Goal: Task Accomplishment & Management: Complete application form

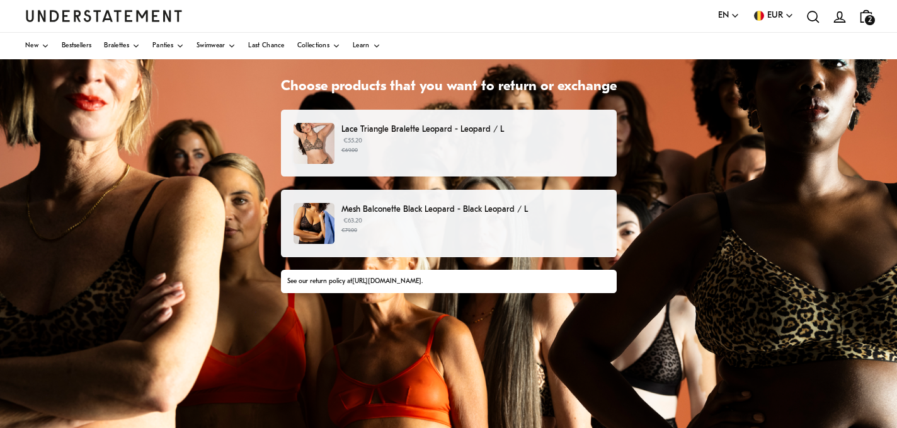
scroll to position [94, 0]
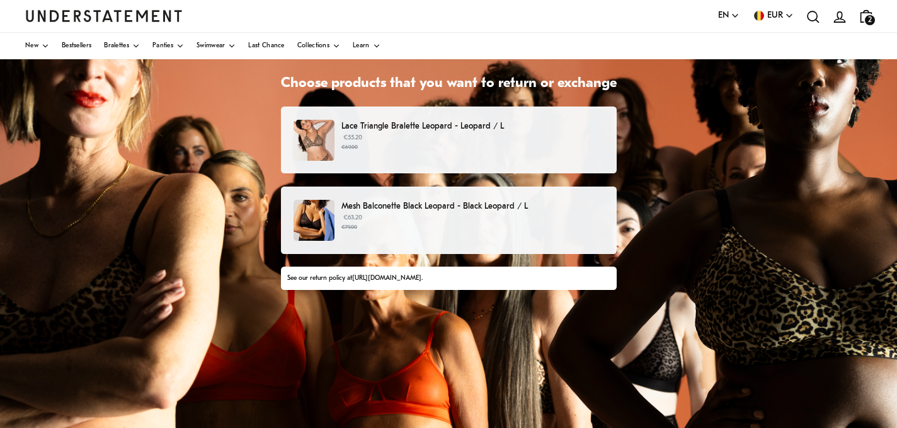
click at [388, 210] on p "Mesh Balconette Black Leopard - Black Leopard / L" at bounding box center [472, 206] width 262 height 13
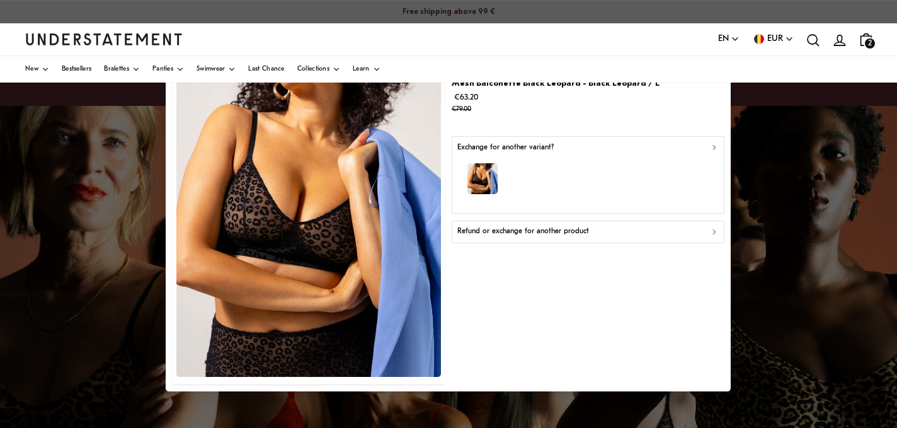
click at [508, 231] on p "Refund or exchange for another product" at bounding box center [523, 232] width 132 height 12
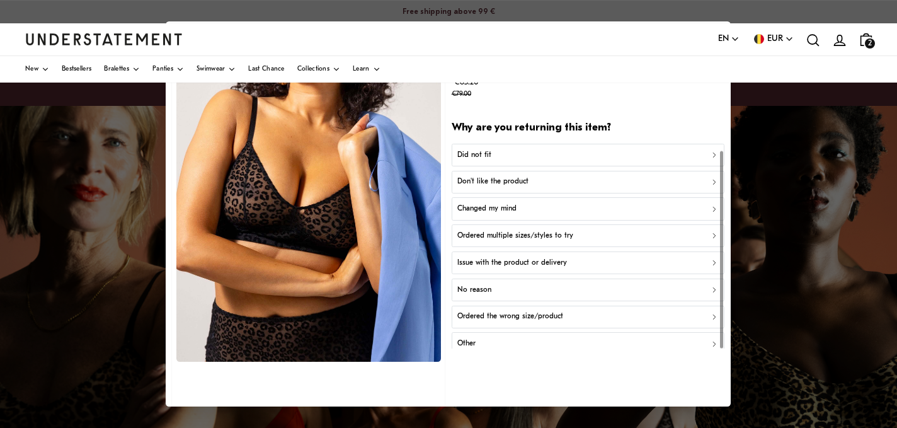
scroll to position [7, 0]
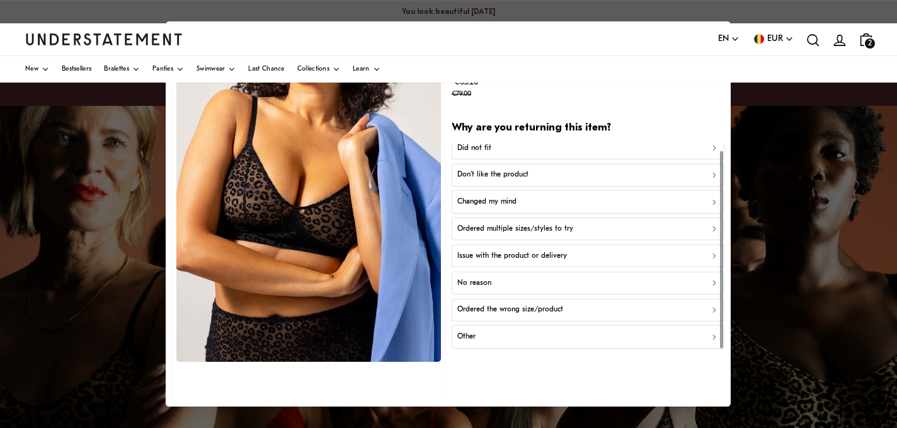
click at [482, 145] on p "Did not fit" at bounding box center [474, 148] width 34 height 12
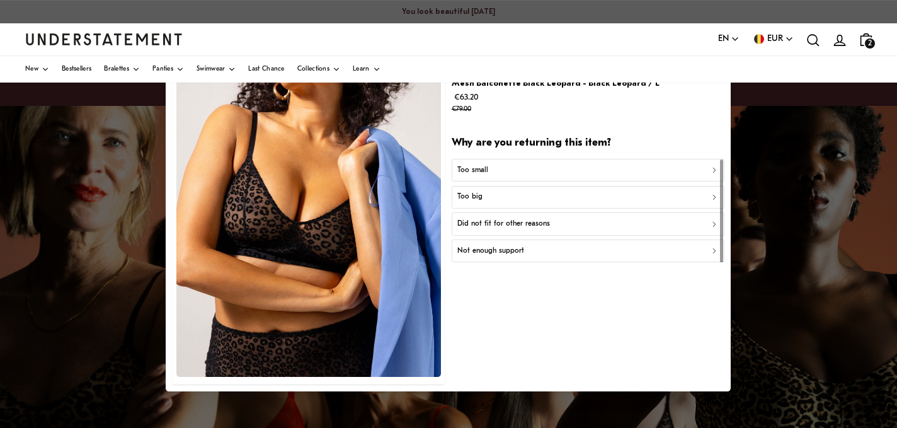
scroll to position [0, 0]
click at [513, 222] on p "Did not fit for other reasons" at bounding box center [503, 224] width 93 height 12
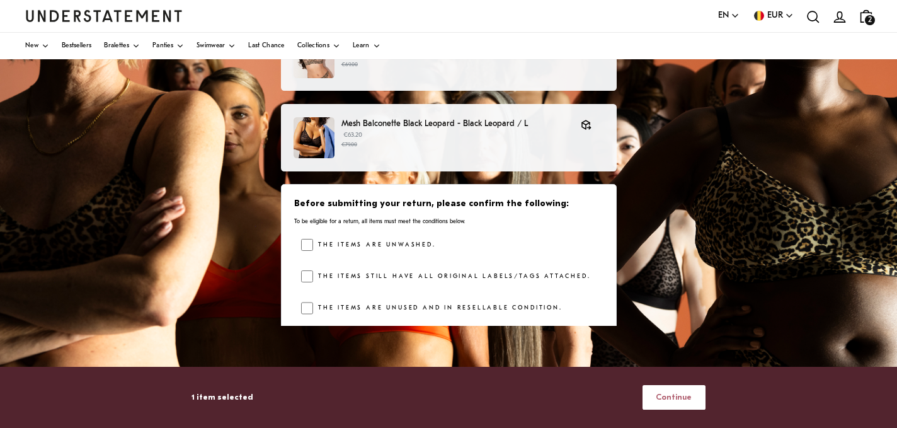
scroll to position [44, 0]
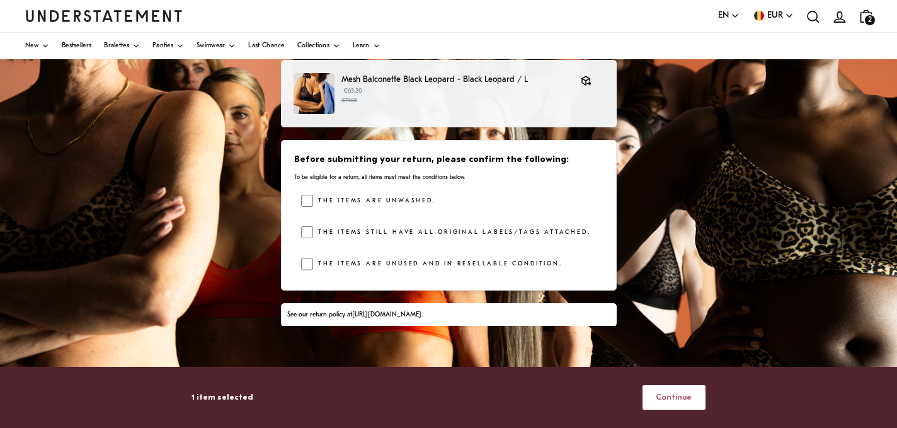
click at [677, 394] on span "Continue" at bounding box center [674, 397] width 36 height 23
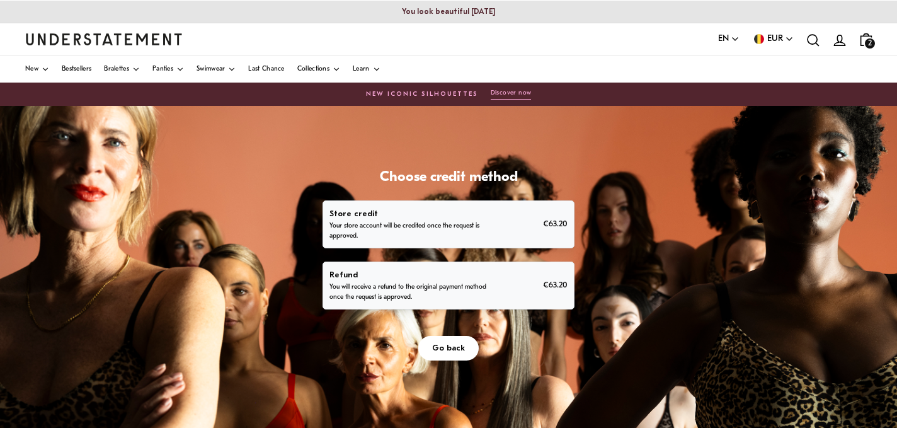
click at [454, 348] on span "Go back" at bounding box center [448, 347] width 33 height 23
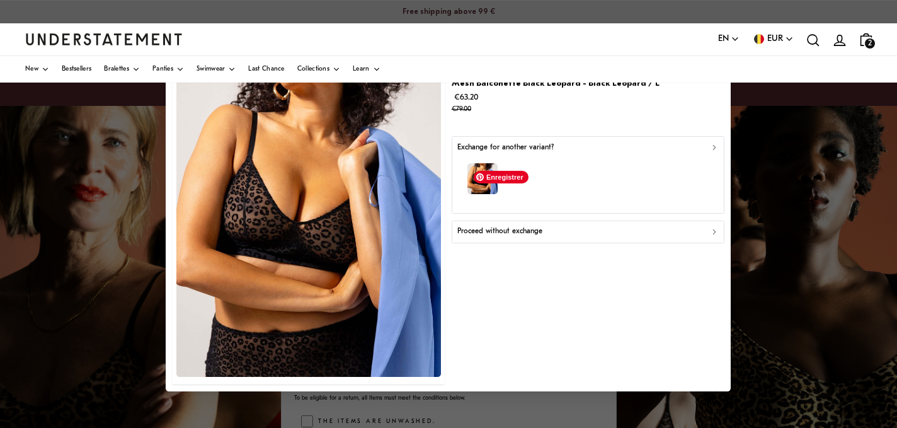
click at [481, 175] on span "Enregistrer" at bounding box center [501, 177] width 55 height 13
click at [615, 152] on div "Exchange for another variant?" at bounding box center [587, 148] width 261 height 12
click at [515, 115] on small "€79.00" at bounding box center [556, 109] width 208 height 11
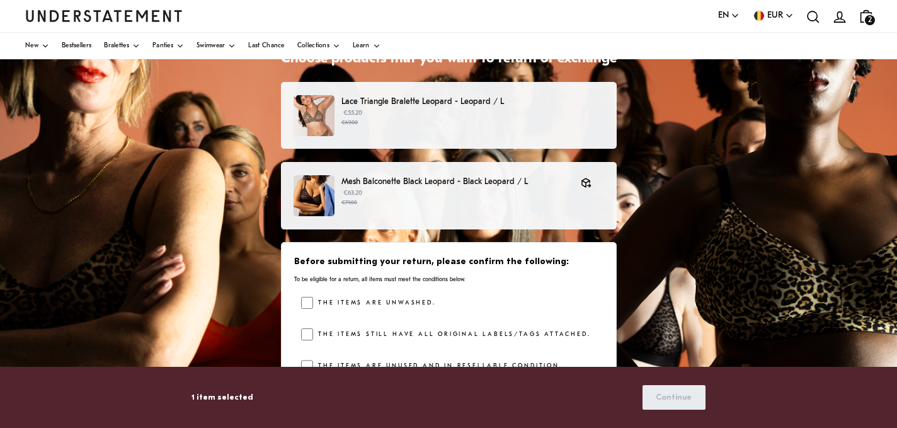
scroll to position [114, 0]
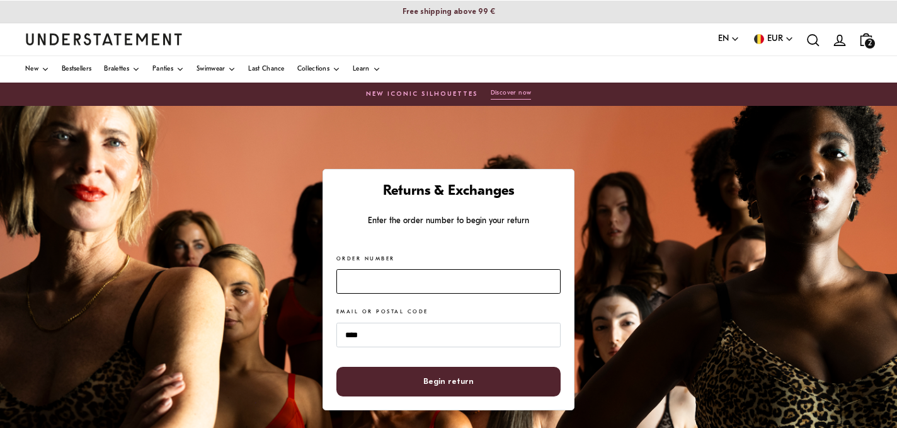
click at [369, 277] on input "Order Number" at bounding box center [448, 281] width 224 height 25
paste input "*******"
type input "*******"
click at [439, 382] on span "Begin return" at bounding box center [448, 381] width 50 height 28
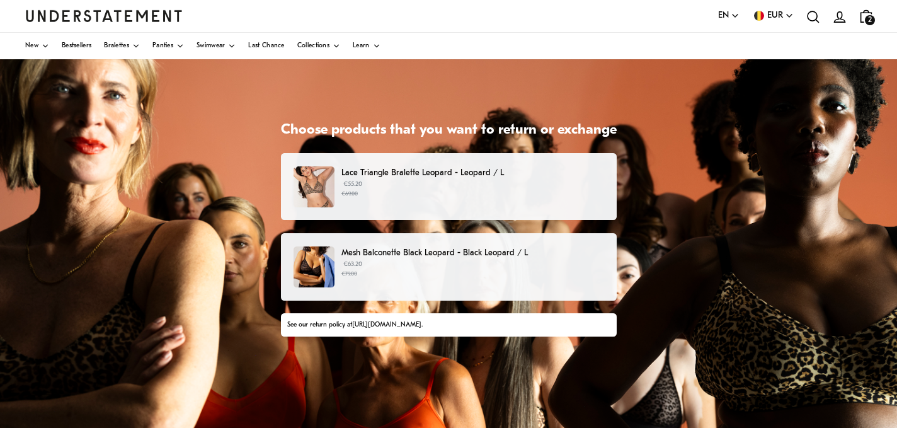
scroll to position [52, 0]
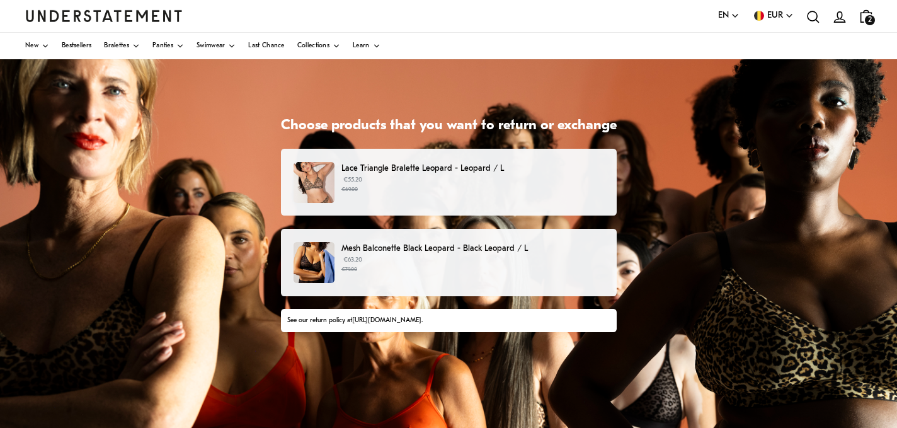
click at [412, 260] on p "€63.20 €79.00" at bounding box center [472, 264] width 262 height 19
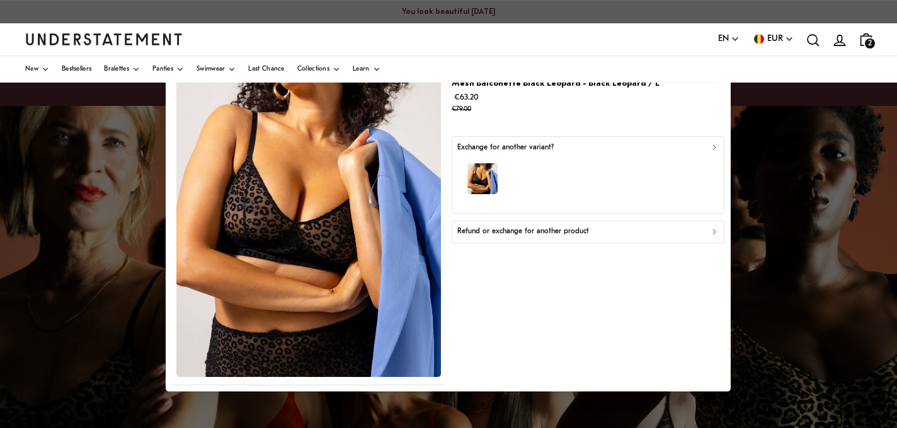
click at [532, 232] on p "Refund or exchange for another product" at bounding box center [523, 232] width 132 height 12
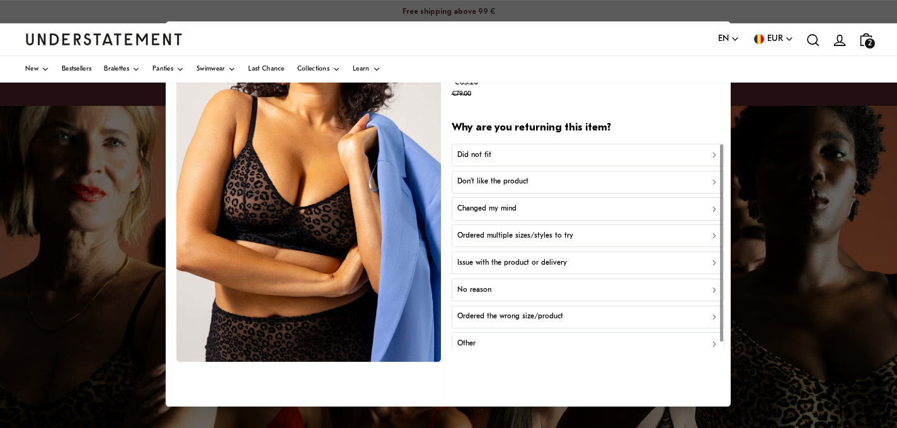
click at [481, 152] on p "Did not fit" at bounding box center [474, 155] width 34 height 12
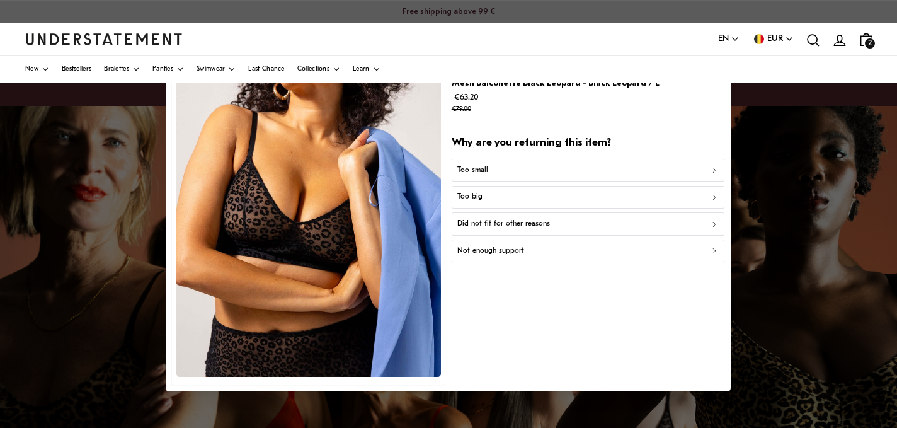
click at [501, 224] on p "Did not fit for other reasons" at bounding box center [503, 224] width 93 height 12
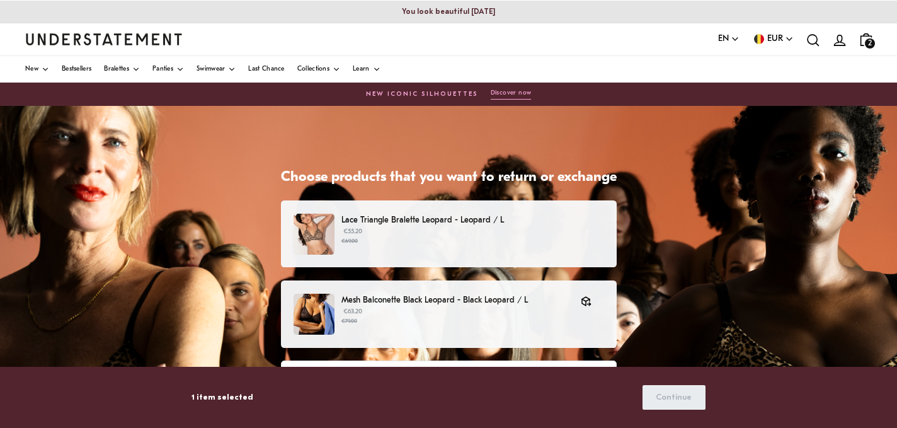
scroll to position [44, 0]
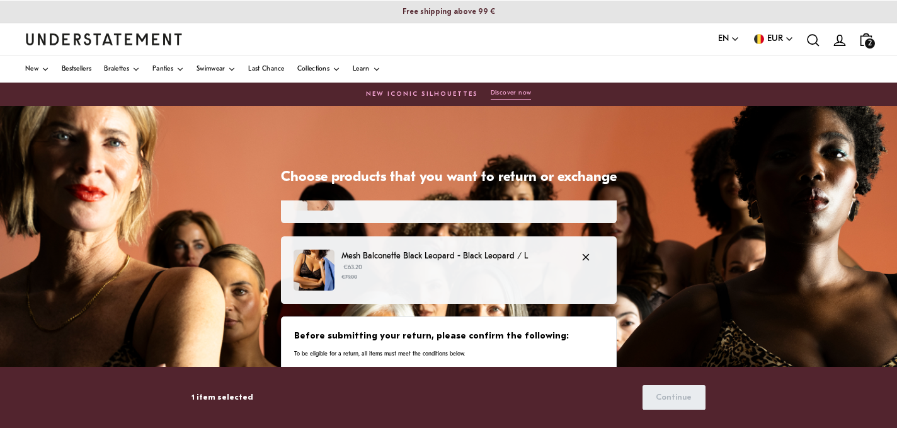
click at [380, 273] on small "€79.00" at bounding box center [454, 277] width 227 height 9
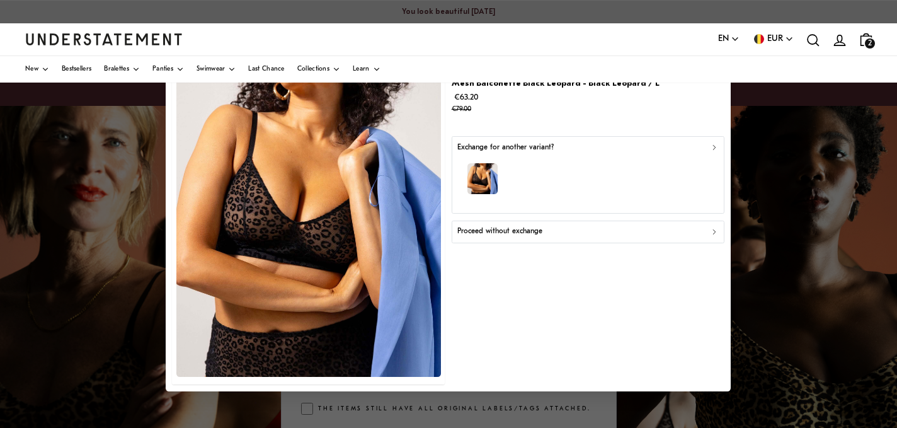
click at [119, 239] on div at bounding box center [448, 214] width 897 height 428
click at [765, 159] on div at bounding box center [448, 214] width 897 height 428
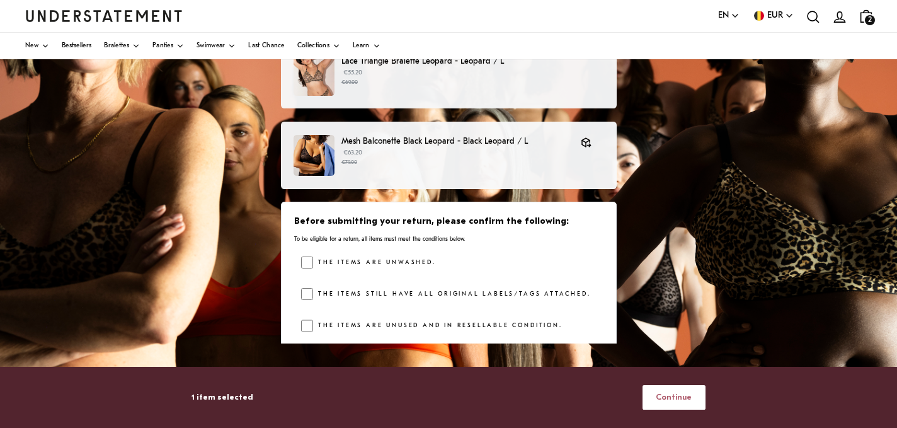
scroll to position [149, 0]
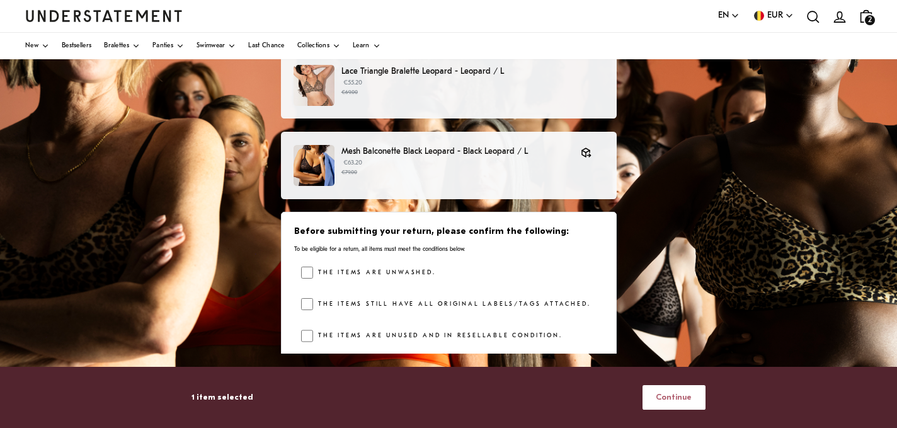
click at [681, 395] on span "Continue" at bounding box center [674, 397] width 36 height 23
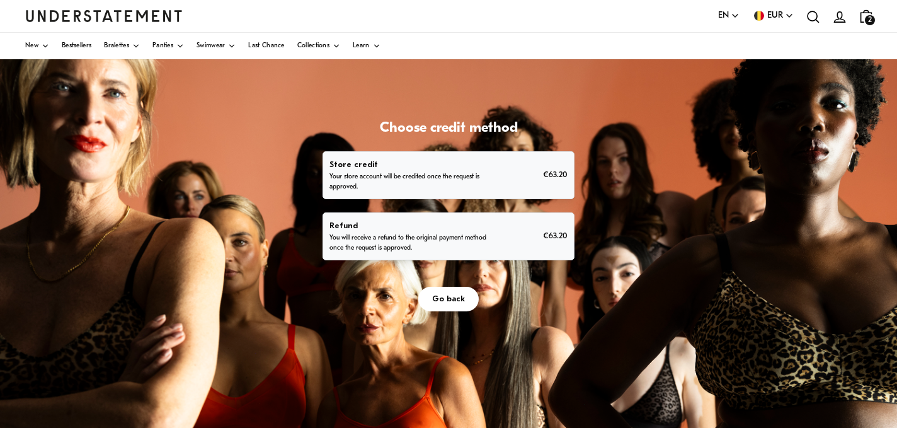
scroll to position [50, 0]
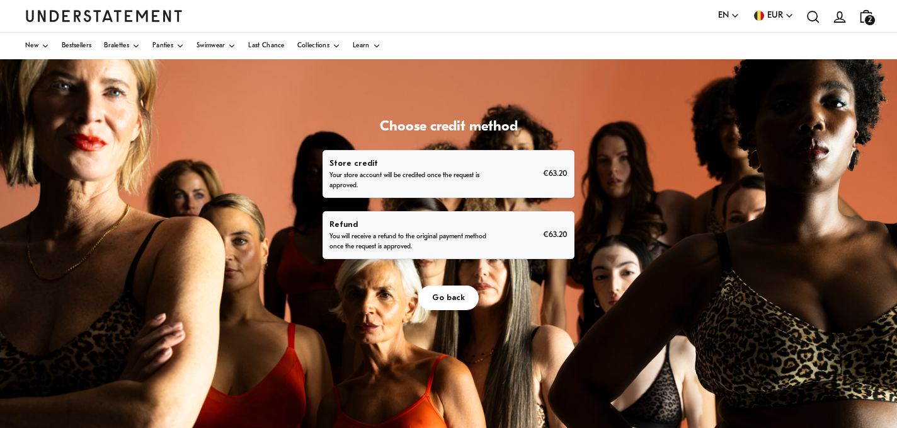
click at [459, 166] on p "Store credit" at bounding box center [410, 163] width 161 height 13
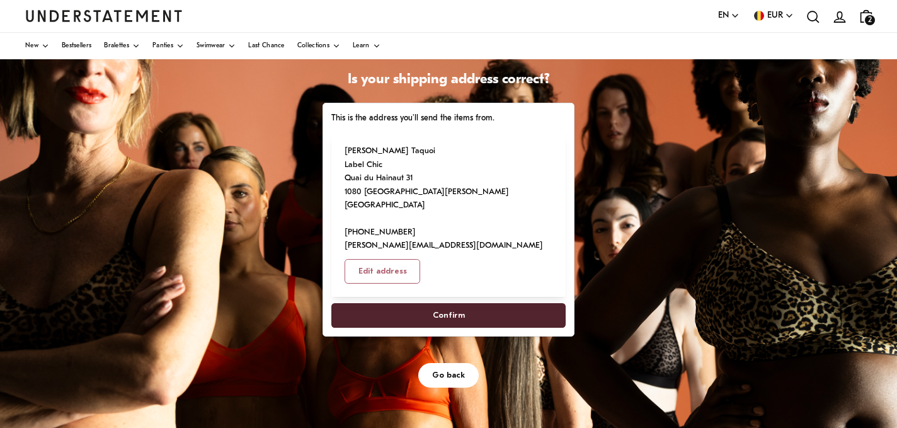
scroll to position [92, 0]
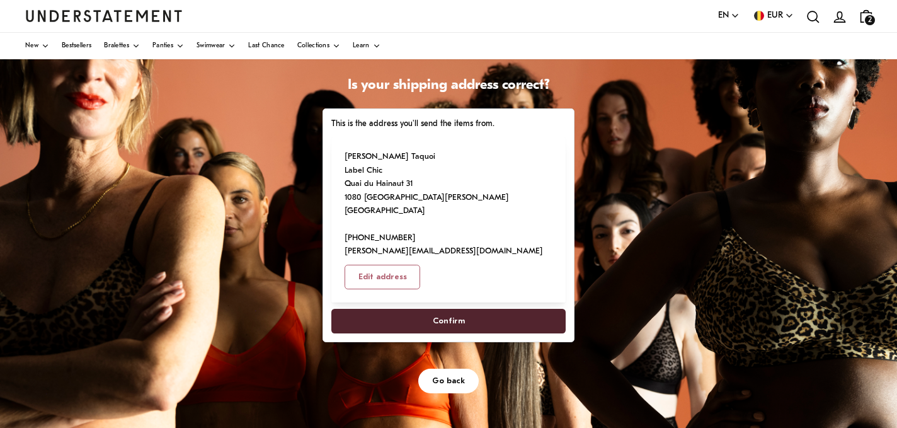
click at [442, 309] on span "Confirm" at bounding box center [449, 320] width 32 height 23
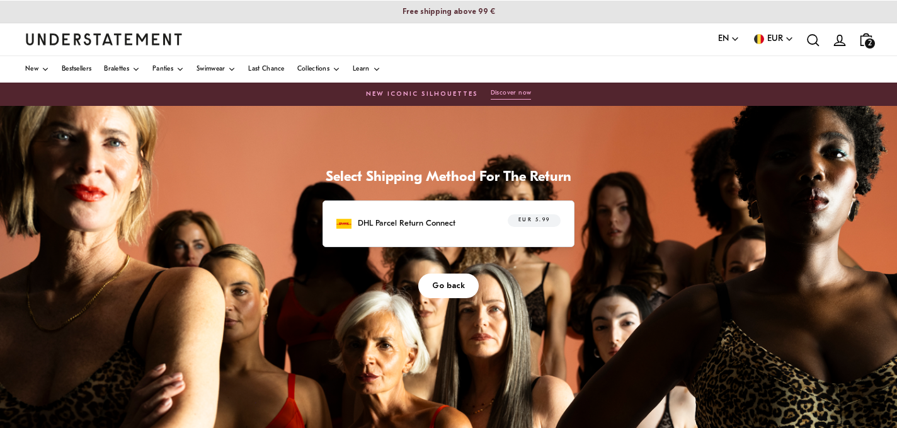
click at [420, 221] on p "DHL Parcel Return Connect" at bounding box center [407, 223] width 98 height 13
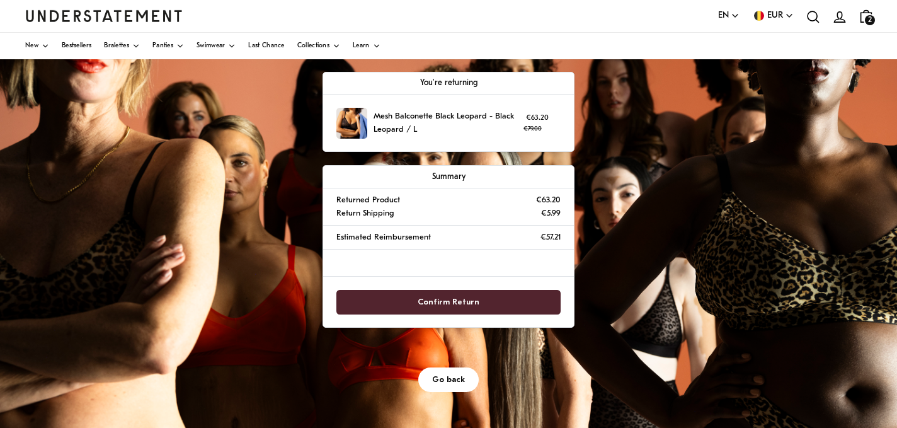
scroll to position [133, 0]
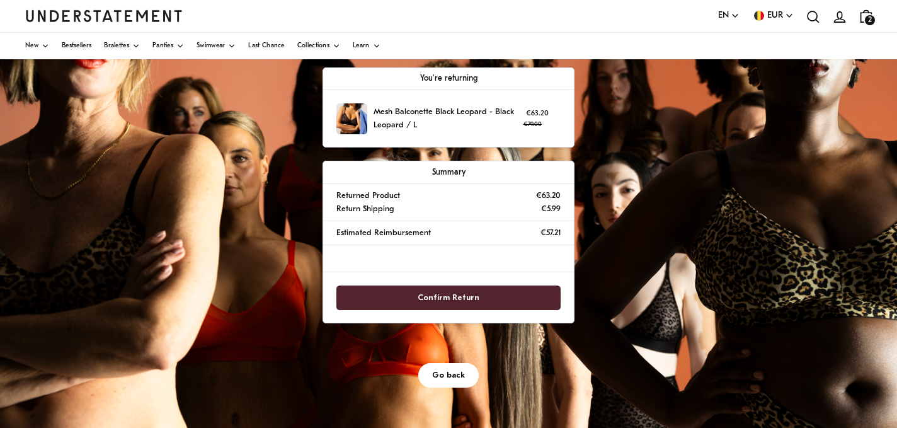
click at [437, 293] on span "Confirm Return" at bounding box center [449, 297] width 62 height 23
